Goal: Task Accomplishment & Management: Use online tool/utility

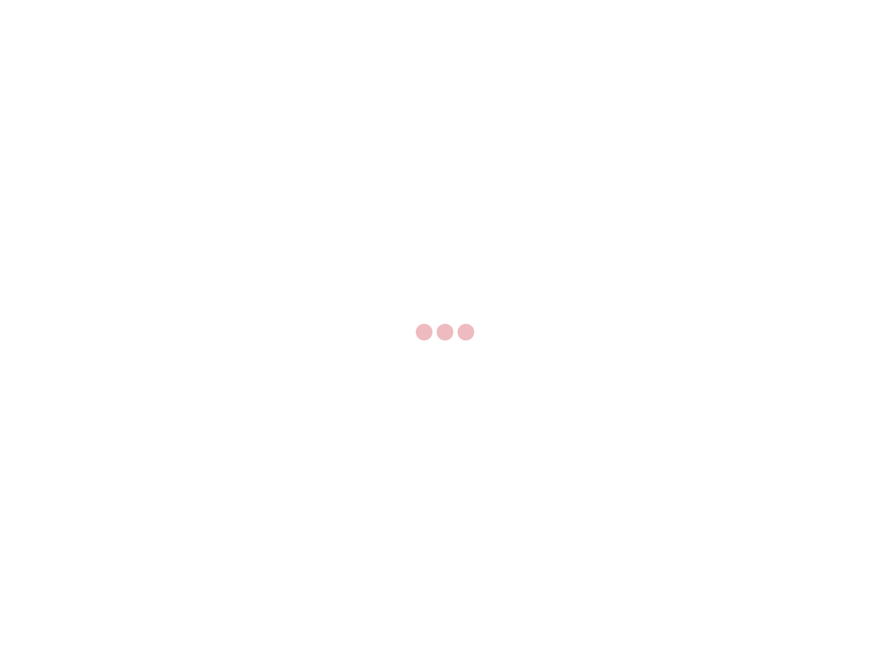
select select "US"
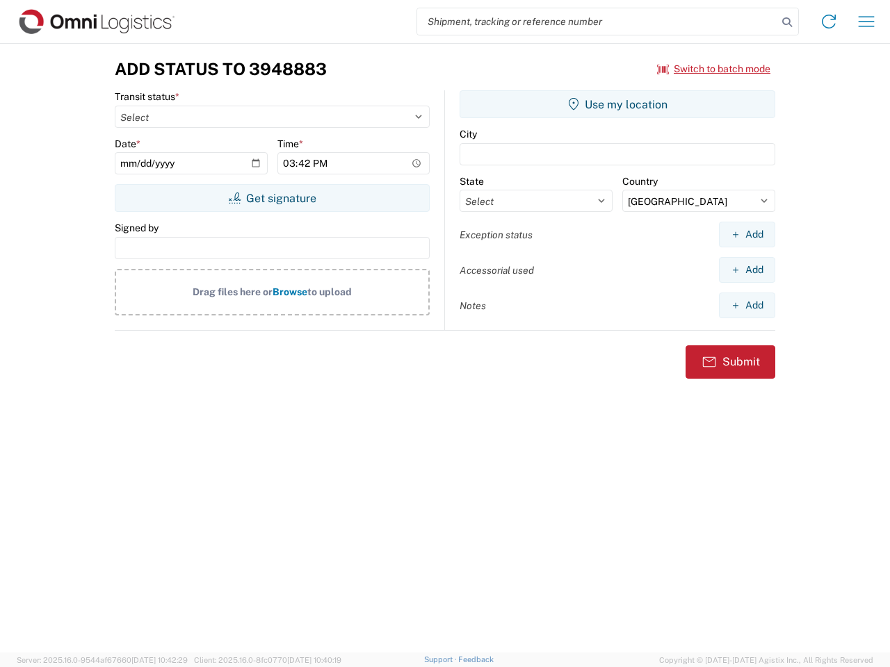
click at [597, 22] on input "search" at bounding box center [597, 21] width 360 height 26
click at [787, 22] on icon at bounding box center [786, 22] width 19 height 19
click at [828, 22] on icon at bounding box center [828, 21] width 22 height 22
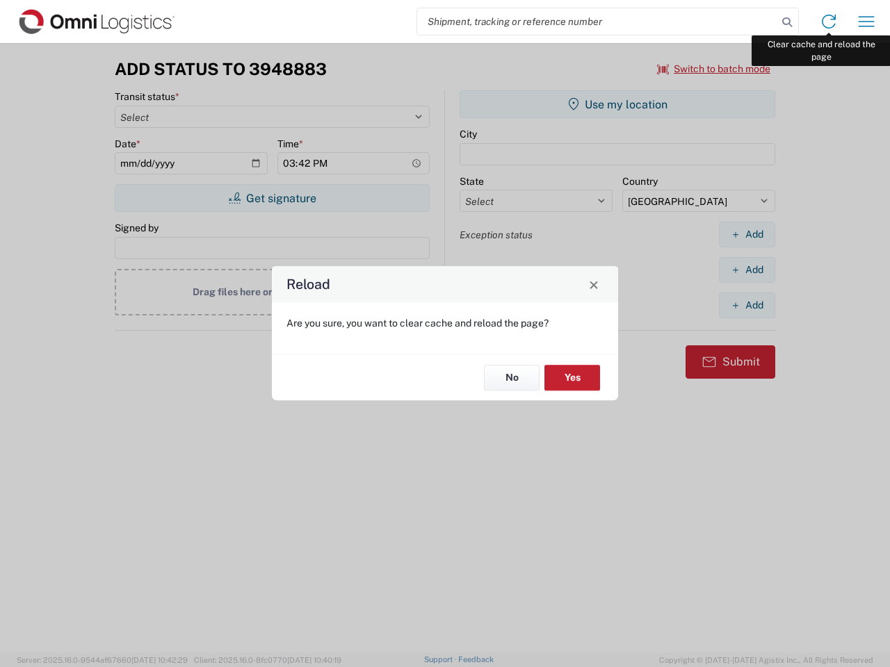
click at [866, 22] on div "Reload Are you sure, you want to clear cache and reload the page? No Yes" at bounding box center [445, 333] width 890 height 667
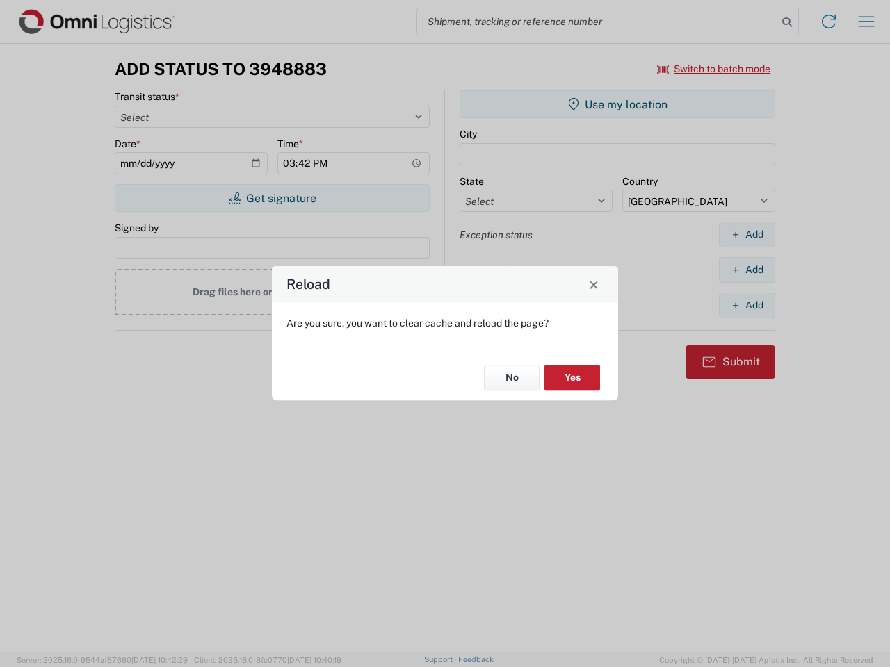
click at [714, 69] on div "Reload Are you sure, you want to clear cache and reload the page? No Yes" at bounding box center [445, 333] width 890 height 667
click at [272, 198] on div "Reload Are you sure, you want to clear cache and reload the page? No Yes" at bounding box center [445, 333] width 890 height 667
click at [617, 104] on div "Reload Are you sure, you want to clear cache and reload the page? No Yes" at bounding box center [445, 333] width 890 height 667
click at [746, 234] on div "Reload Are you sure, you want to clear cache and reload the page? No Yes" at bounding box center [445, 333] width 890 height 667
click at [746, 270] on div "Reload Are you sure, you want to clear cache and reload the page? No Yes" at bounding box center [445, 333] width 890 height 667
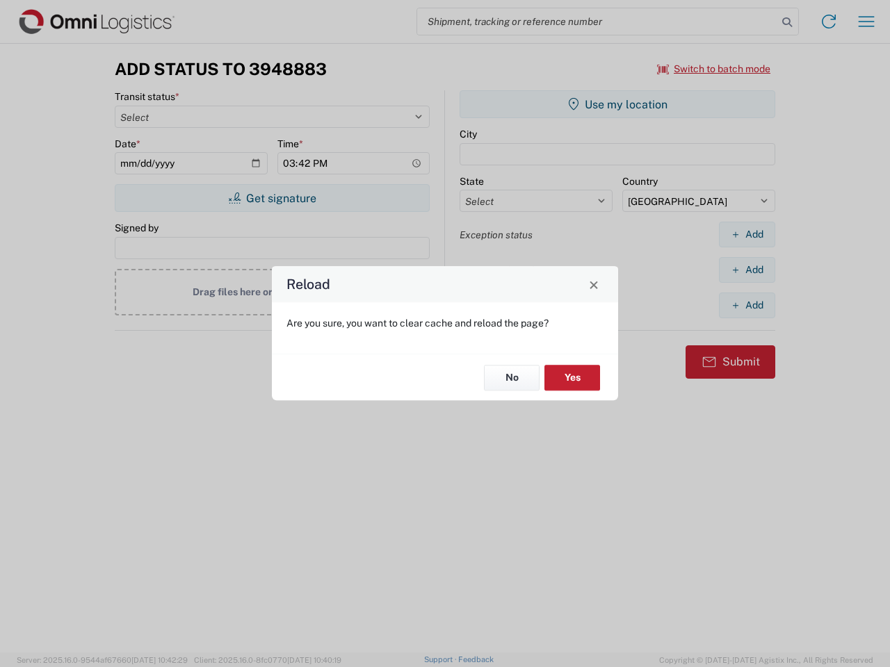
click at [746, 305] on div "Reload Are you sure, you want to clear cache and reload the page? No Yes" at bounding box center [445, 333] width 890 height 667
